Goal: Use online tool/utility: Utilize a website feature to perform a specific function

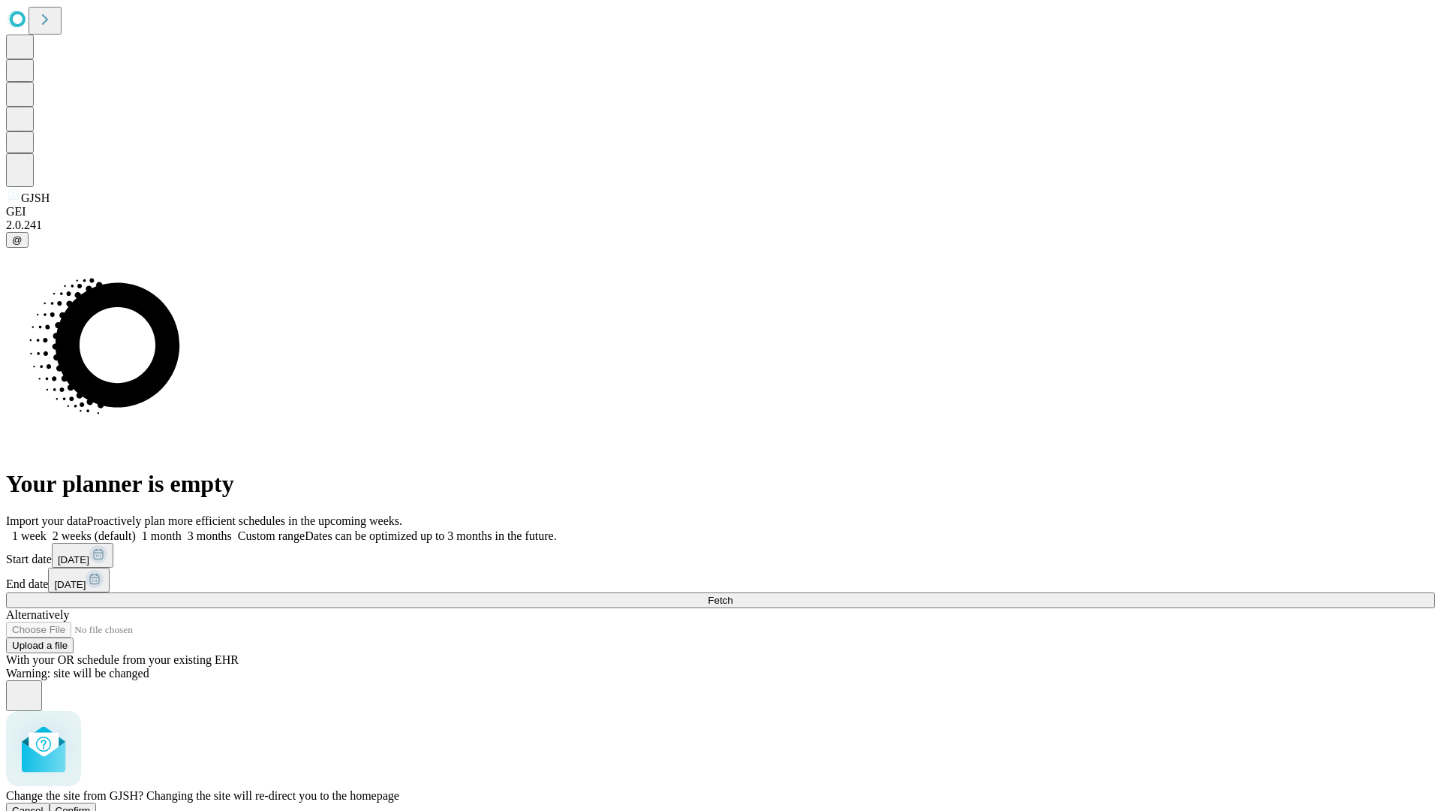
click at [91, 805] on span "Confirm" at bounding box center [73, 810] width 35 height 11
click at [136, 529] on label "2 weeks (default)" at bounding box center [91, 535] width 89 height 13
click at [733, 594] on span "Fetch" at bounding box center [720, 599] width 25 height 11
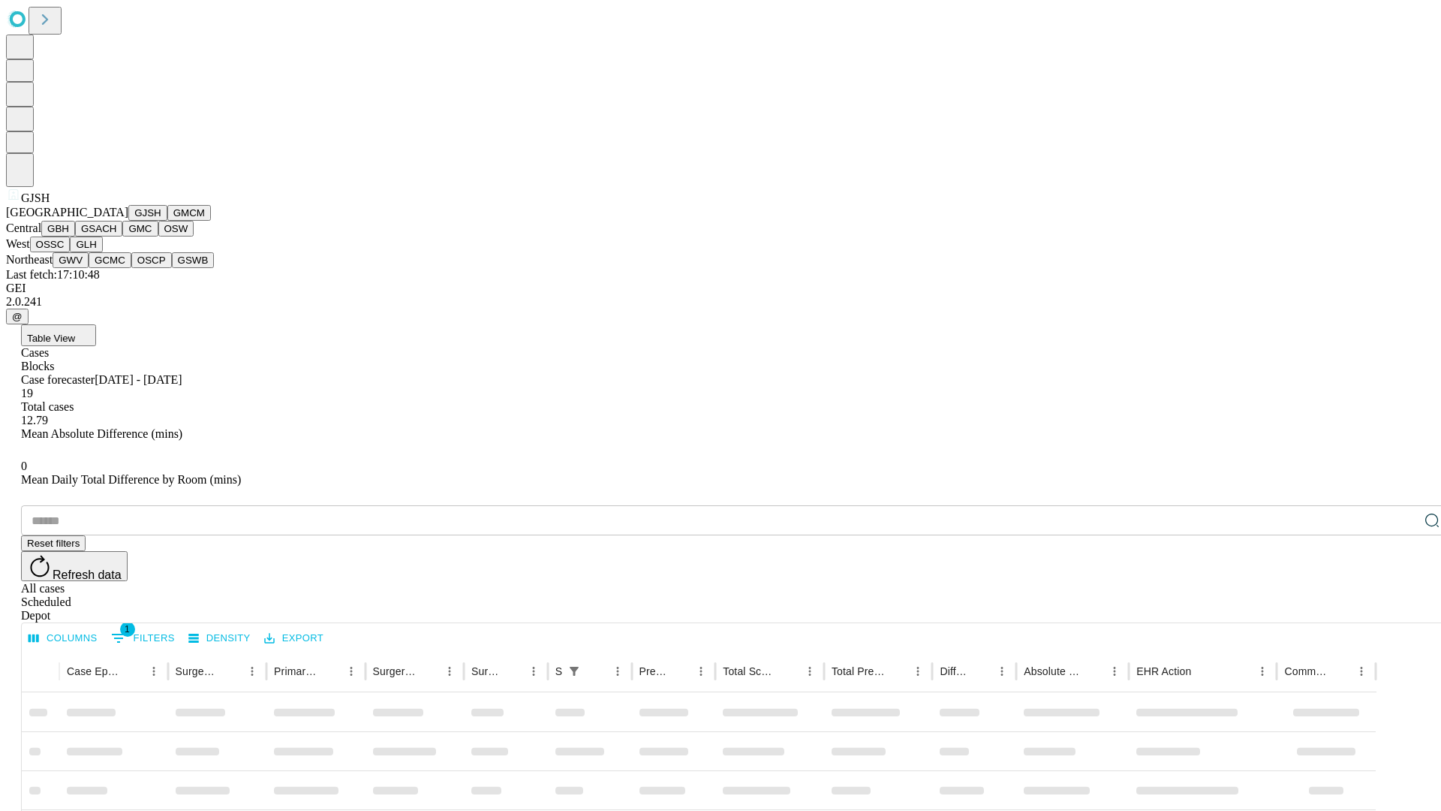
click at [167, 221] on button "GMCM" at bounding box center [189, 213] width 44 height 16
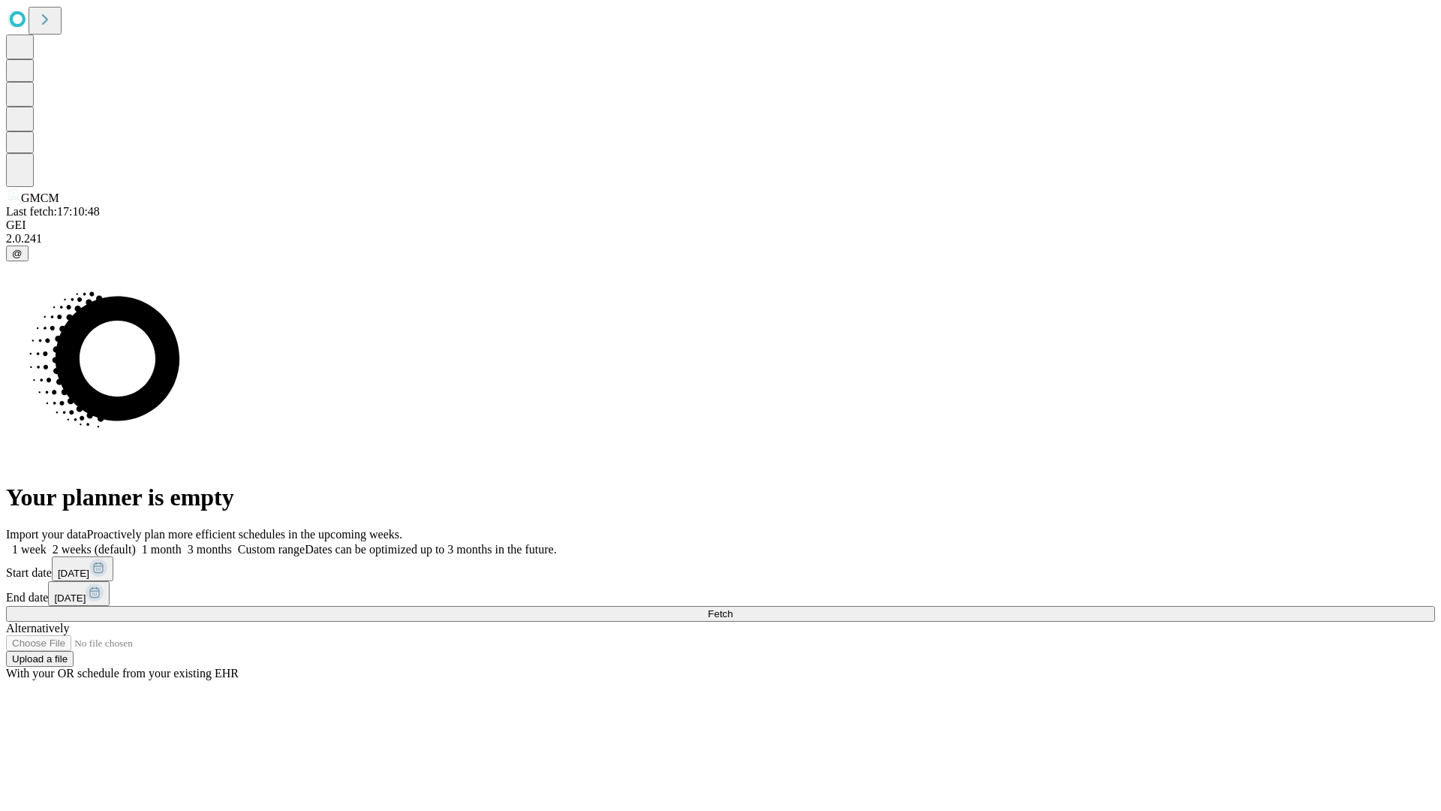
click at [136, 543] on label "2 weeks (default)" at bounding box center [91, 549] width 89 height 13
click at [733, 608] on span "Fetch" at bounding box center [720, 613] width 25 height 11
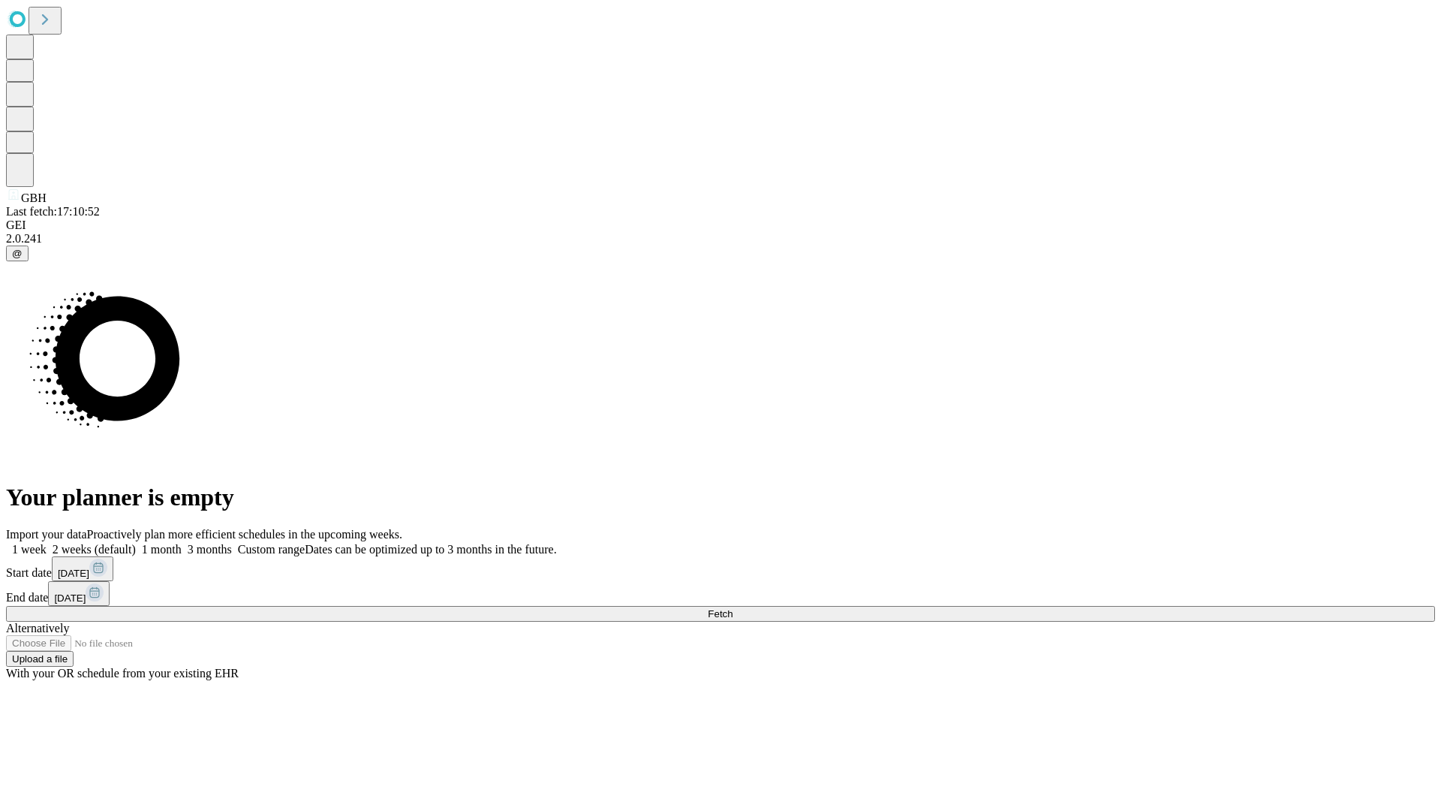
click at [136, 543] on label "2 weeks (default)" at bounding box center [91, 549] width 89 height 13
click at [733, 608] on span "Fetch" at bounding box center [720, 613] width 25 height 11
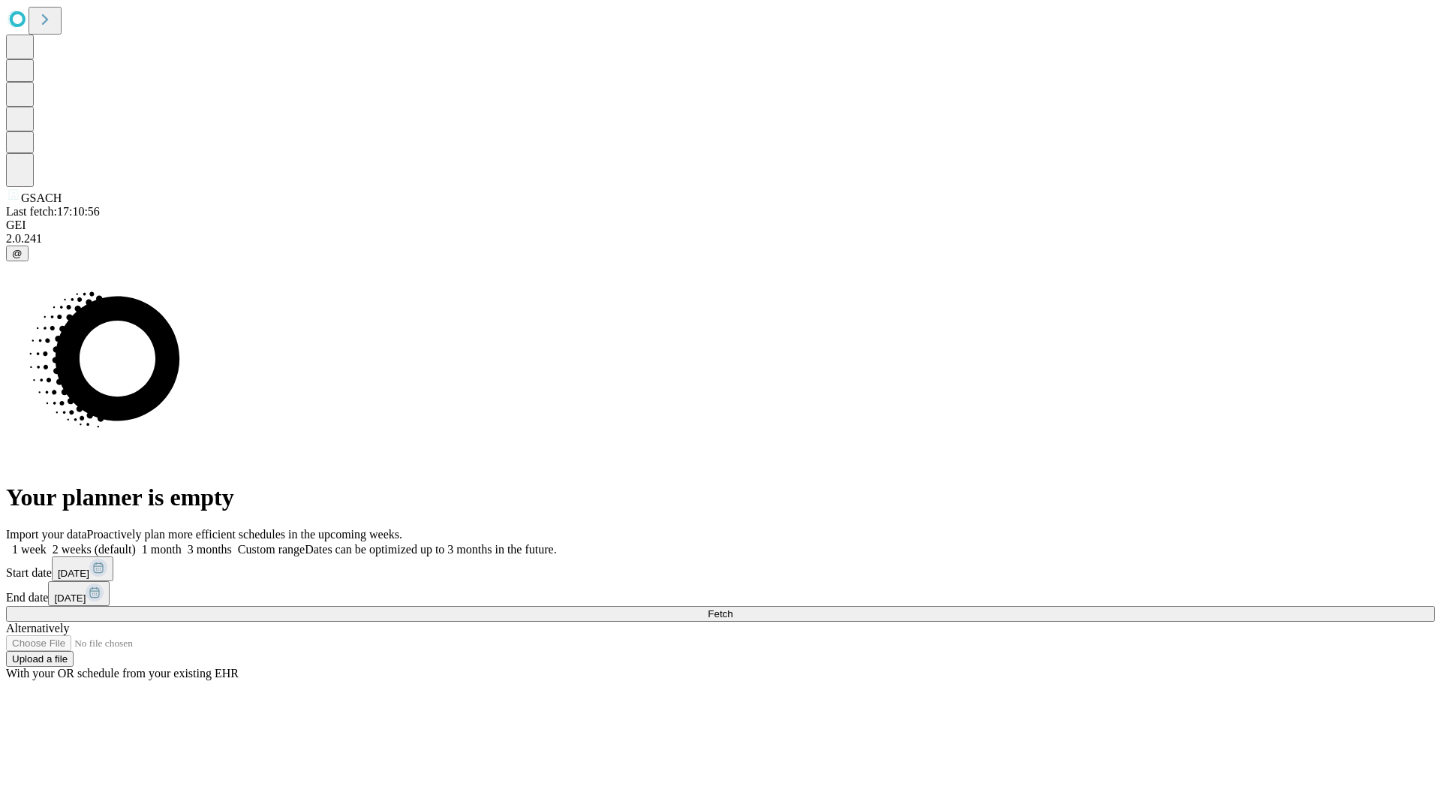
click at [733, 608] on span "Fetch" at bounding box center [720, 613] width 25 height 11
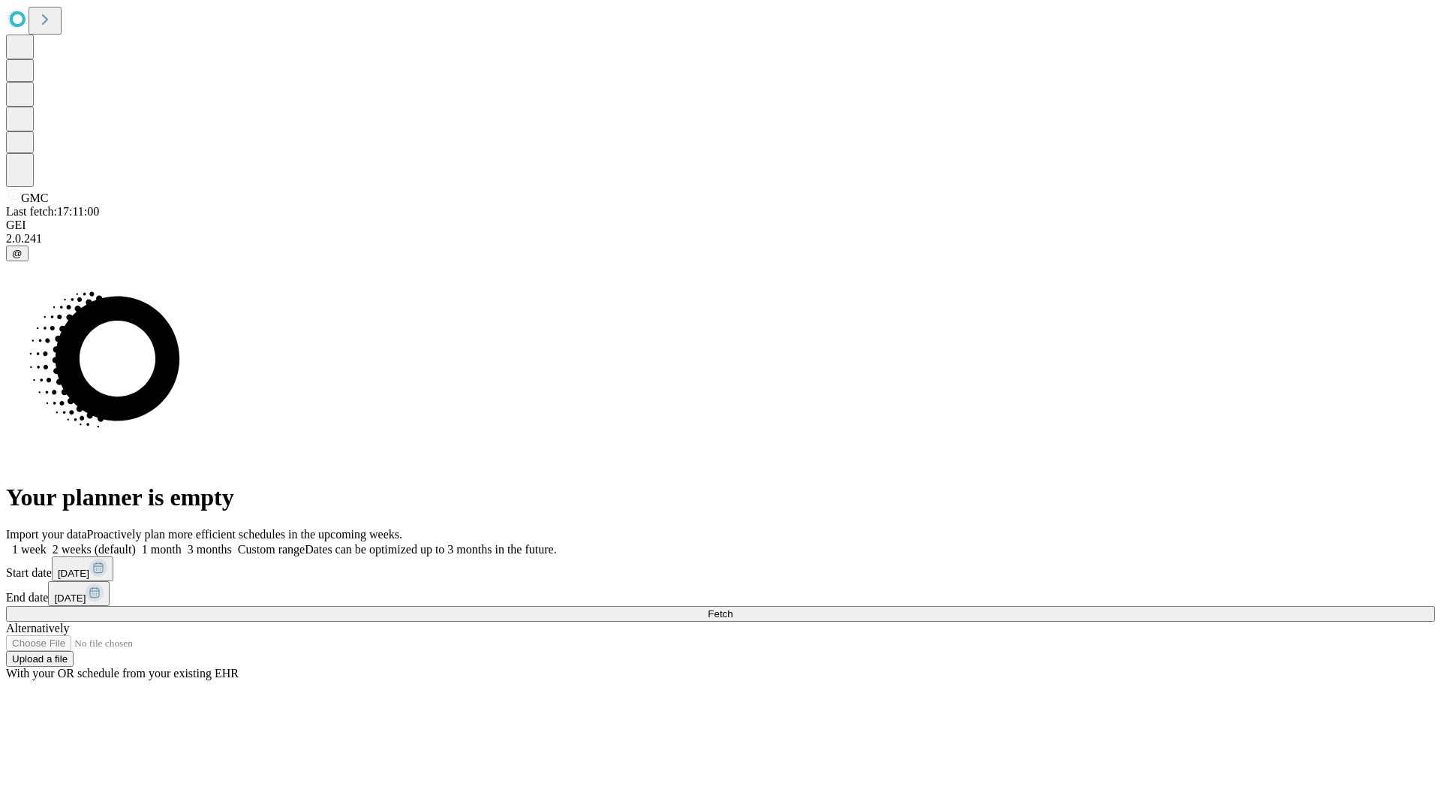
click at [733, 608] on span "Fetch" at bounding box center [720, 613] width 25 height 11
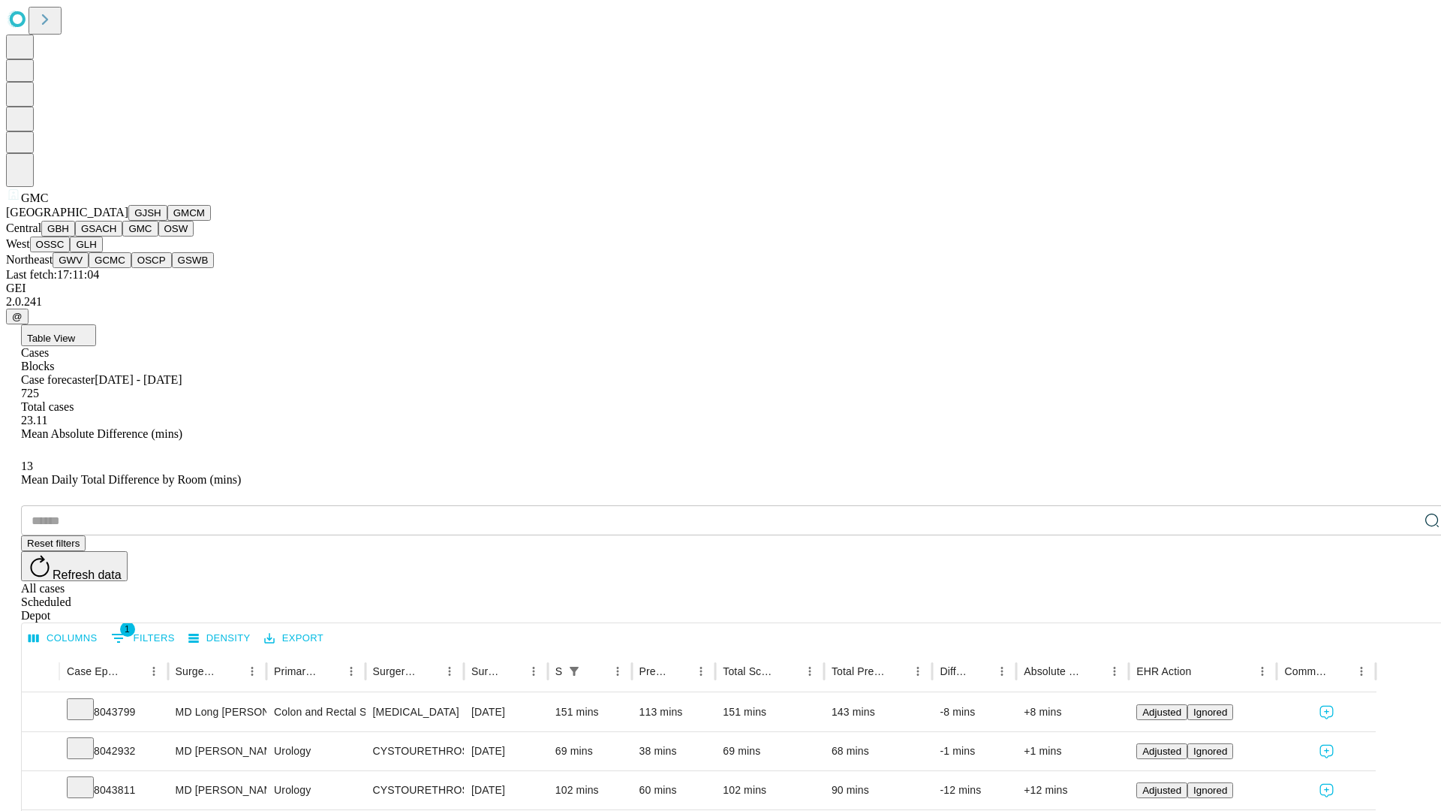
click at [158, 236] on button "OSW" at bounding box center [176, 229] width 36 height 16
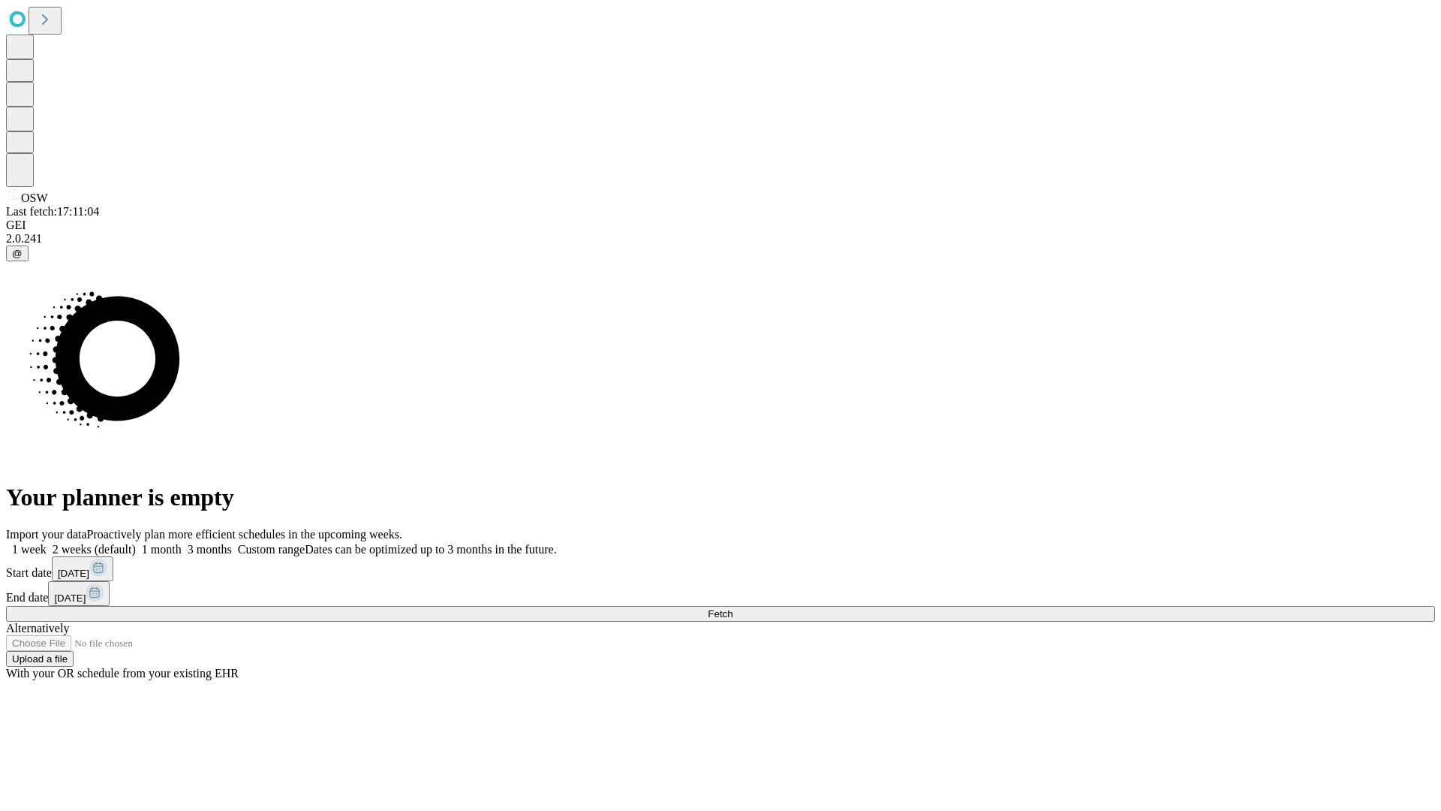
click at [136, 543] on label "2 weeks (default)" at bounding box center [91, 549] width 89 height 13
click at [733, 608] on span "Fetch" at bounding box center [720, 613] width 25 height 11
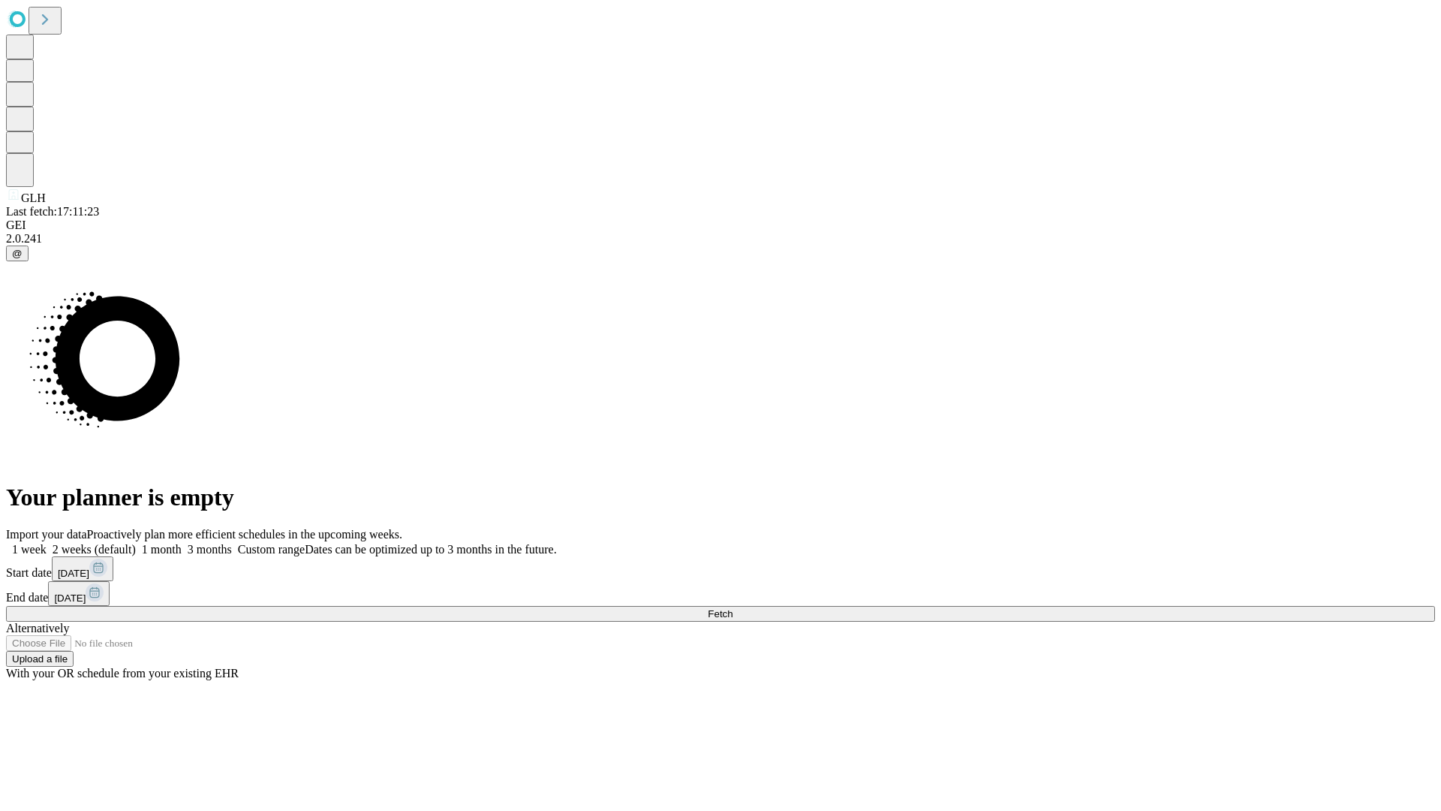
click at [733, 608] on span "Fetch" at bounding box center [720, 613] width 25 height 11
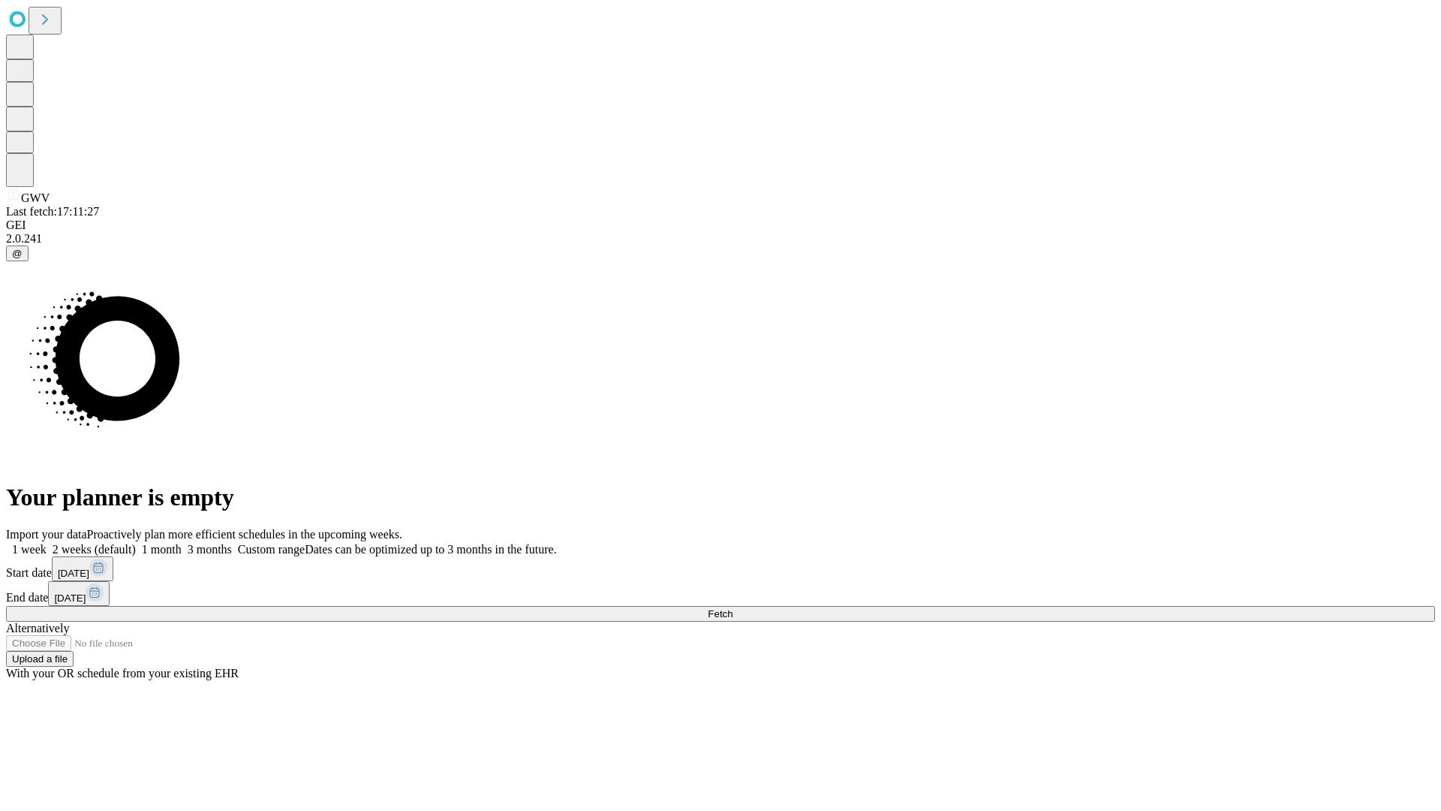
click at [136, 543] on label "2 weeks (default)" at bounding box center [91, 549] width 89 height 13
click at [733, 608] on span "Fetch" at bounding box center [720, 613] width 25 height 11
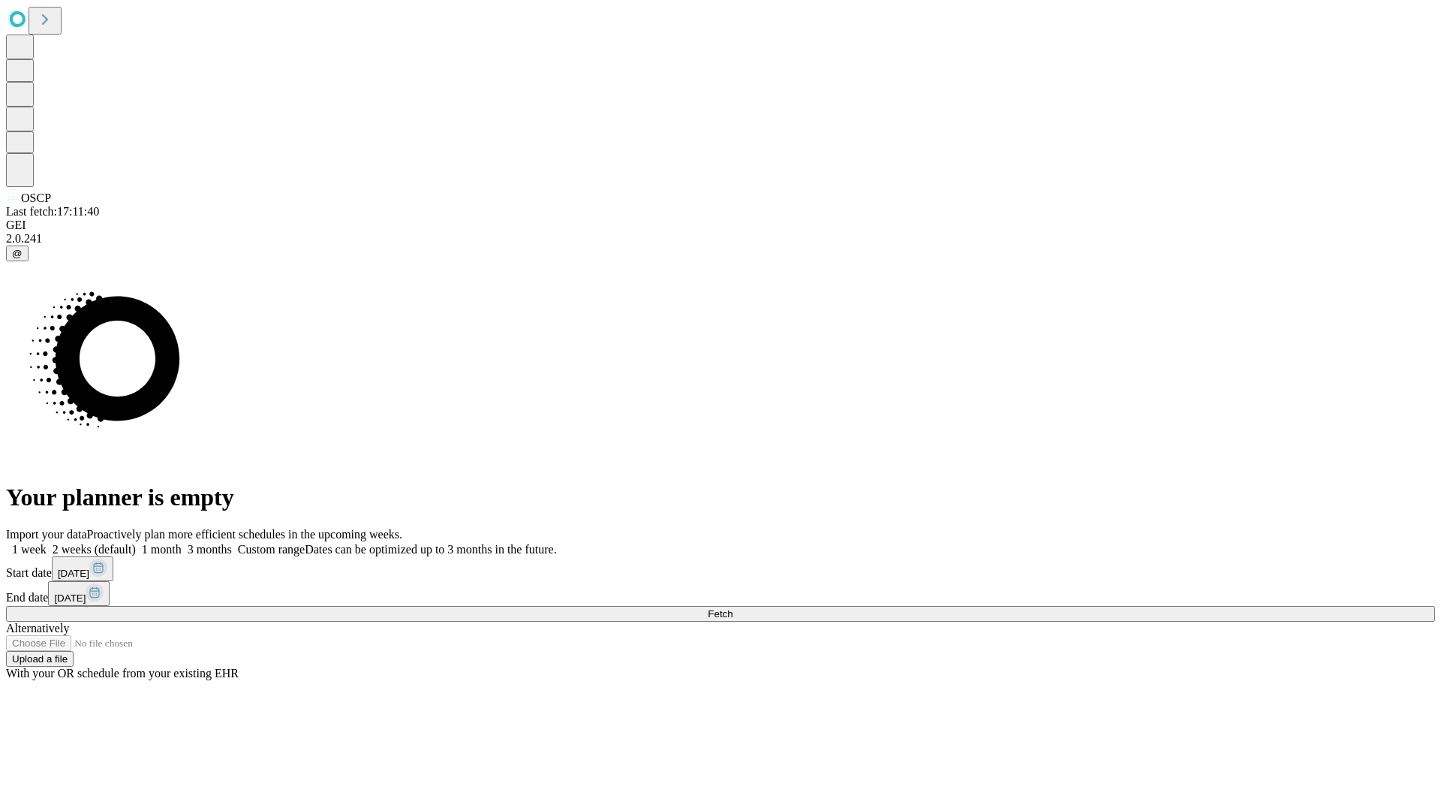
click at [136, 543] on label "2 weeks (default)" at bounding box center [91, 549] width 89 height 13
click at [733, 608] on span "Fetch" at bounding box center [720, 613] width 25 height 11
